Goal: Navigation & Orientation: Find specific page/section

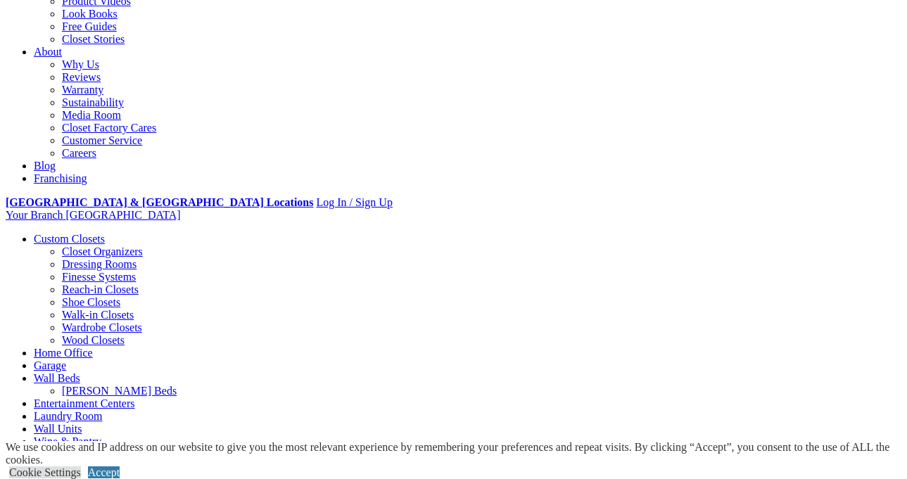
scroll to position [424, 0]
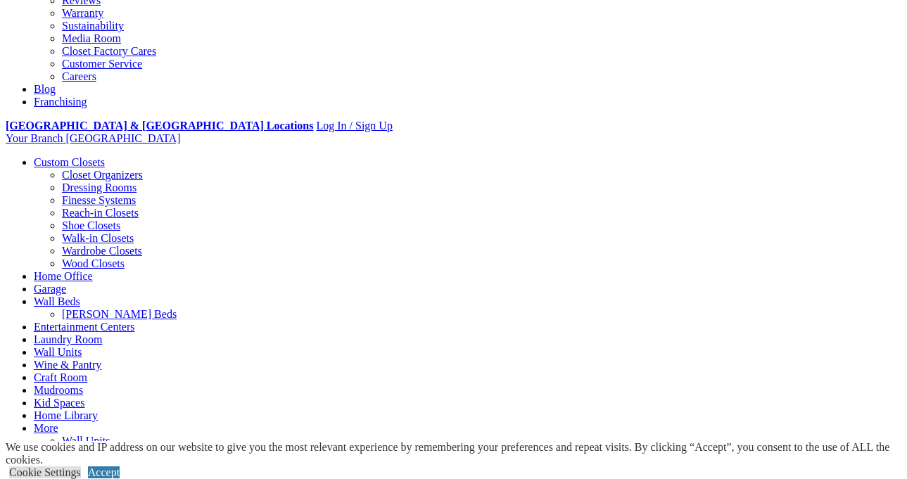
click at [62, 270] on link "Wood Closets" at bounding box center [93, 264] width 63 height 12
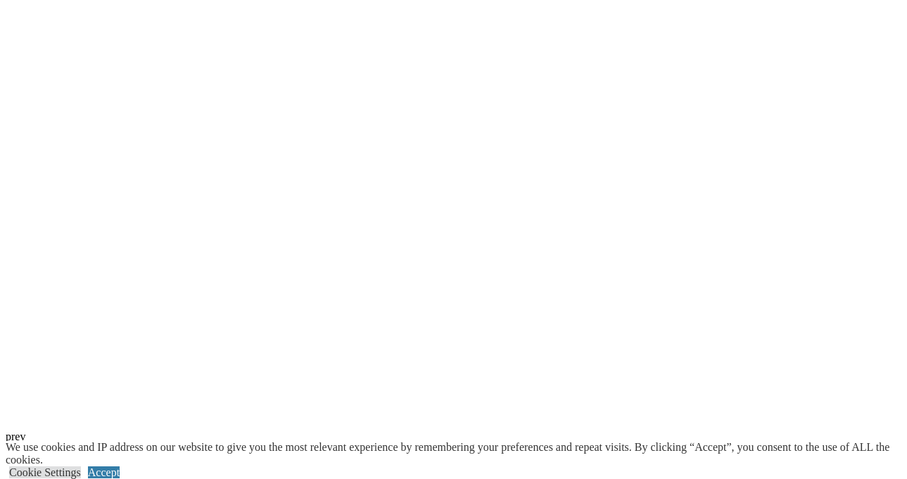
scroll to position [3049, 0]
